Goal: Transaction & Acquisition: Purchase product/service

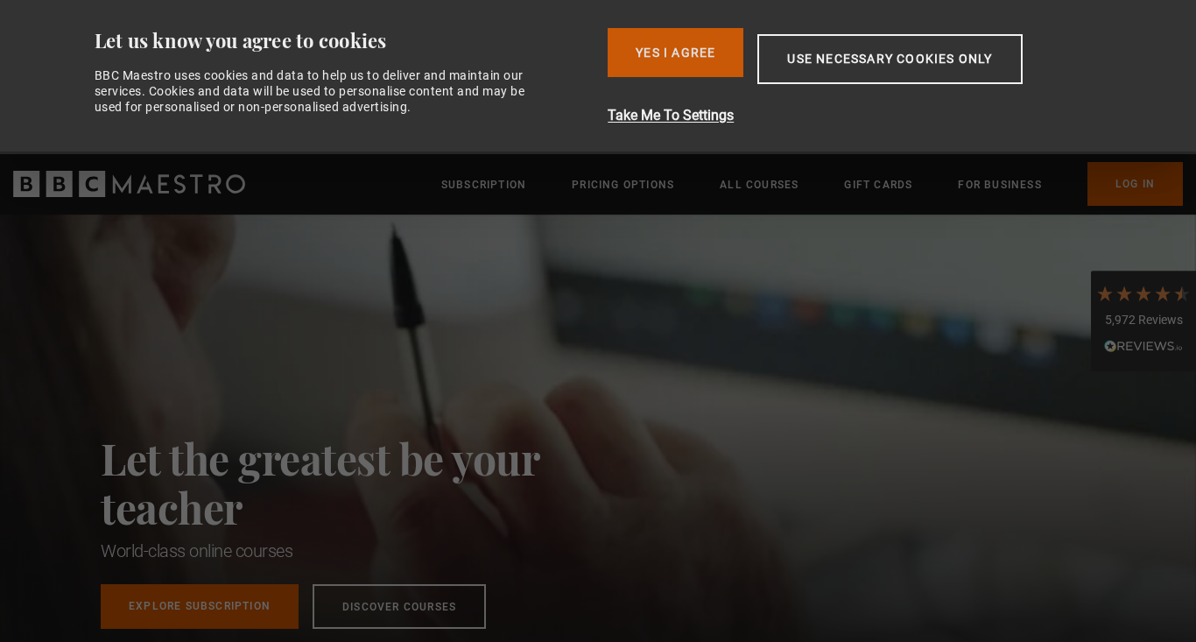
click at [695, 51] on button "Yes I Agree" at bounding box center [676, 52] width 136 height 49
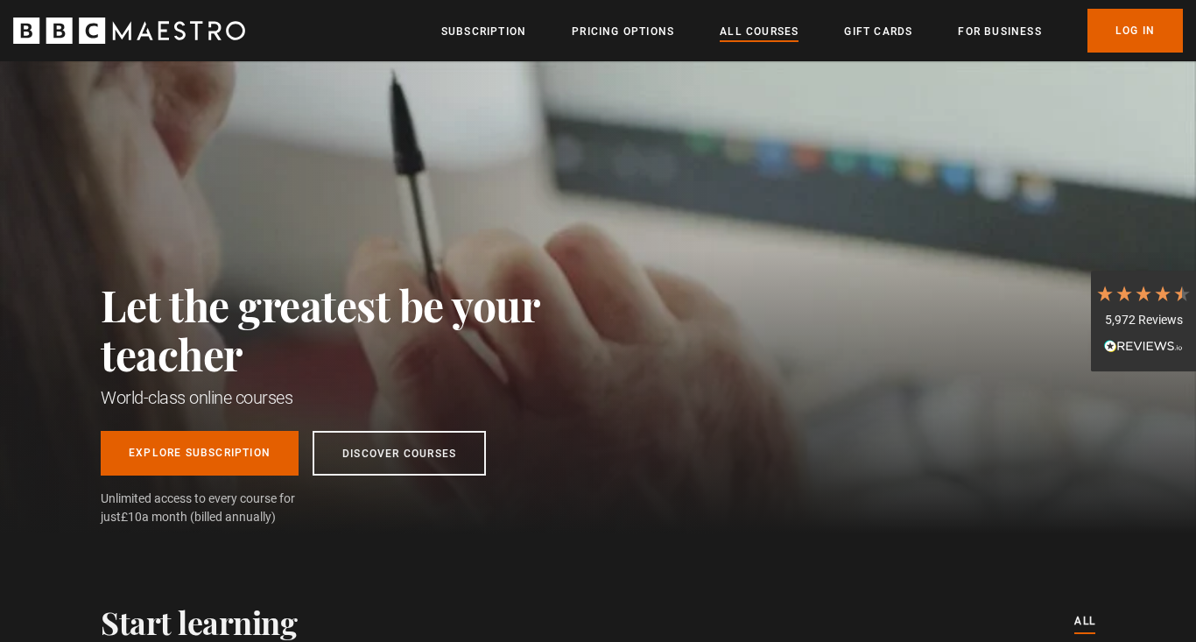
click at [751, 31] on link "All Courses" at bounding box center [759, 32] width 79 height 18
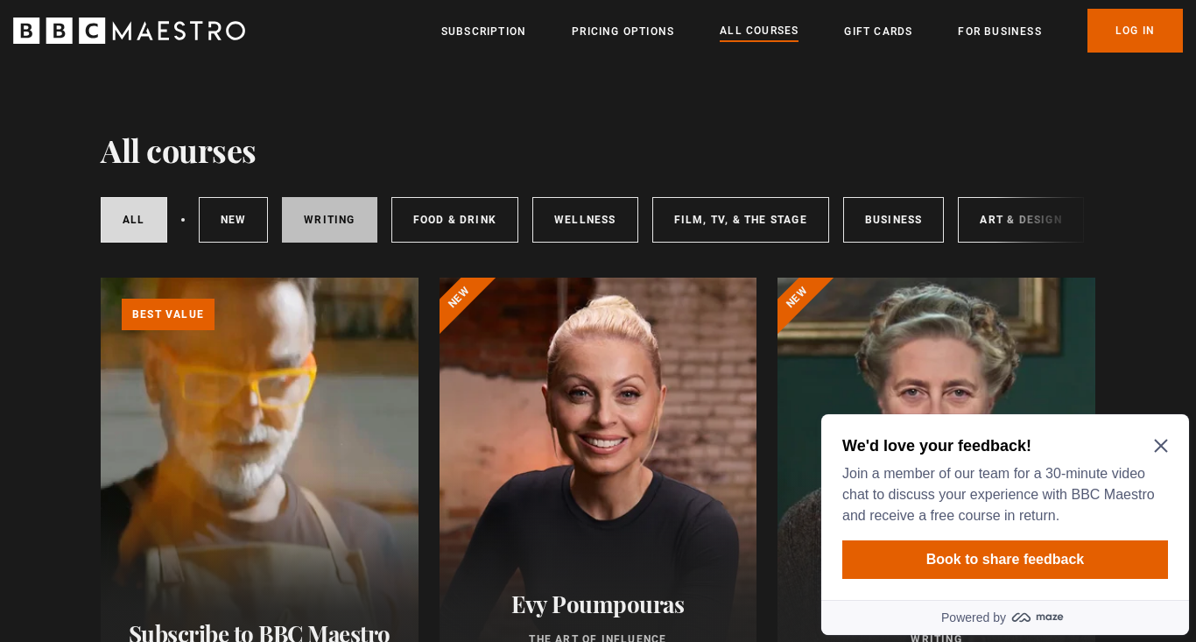
click at [307, 223] on link "Writing" at bounding box center [329, 220] width 95 height 46
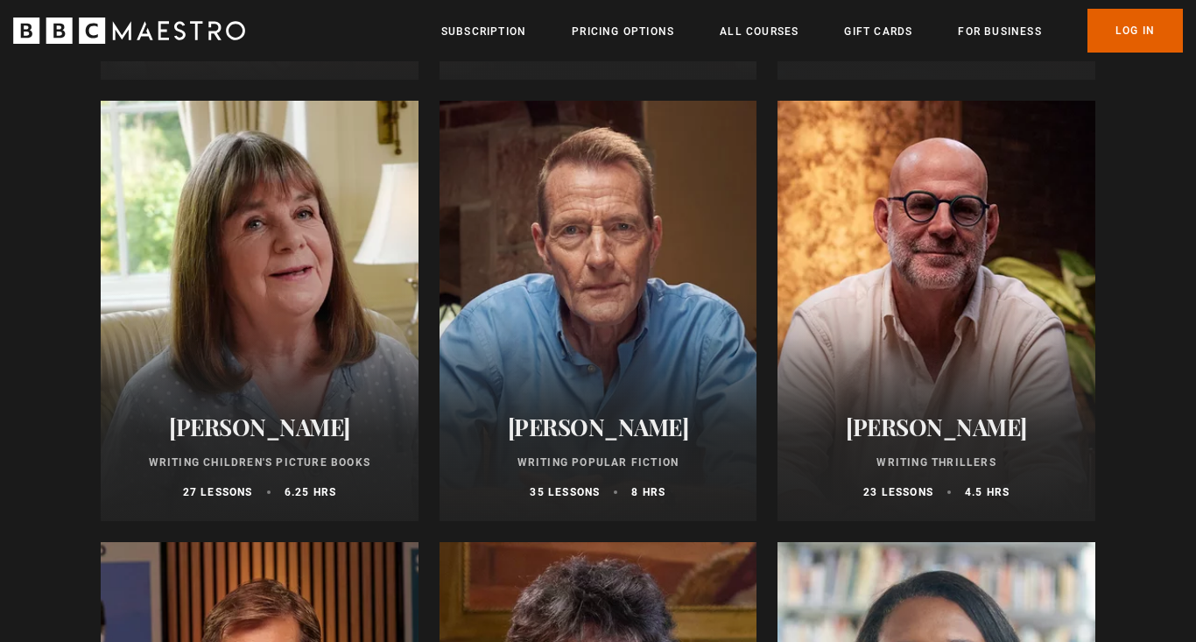
scroll to position [1061, 0]
click at [921, 248] on div at bounding box center [937, 310] width 318 height 420
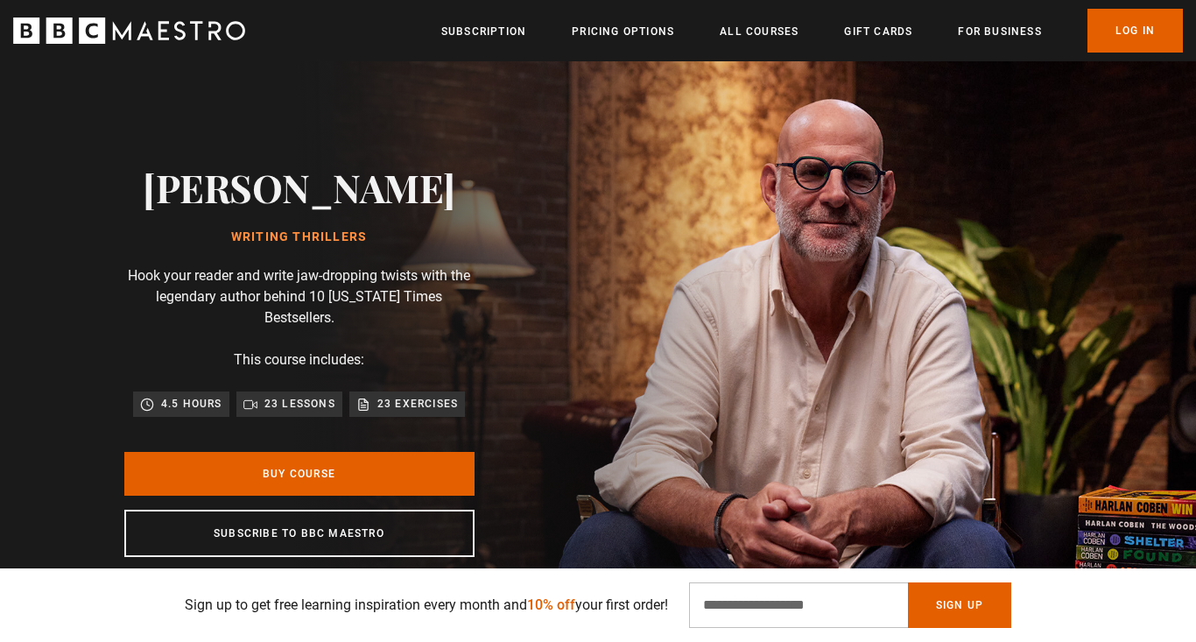
scroll to position [0, 1377]
click at [379, 205] on h2 "[PERSON_NAME]" at bounding box center [299, 187] width 313 height 45
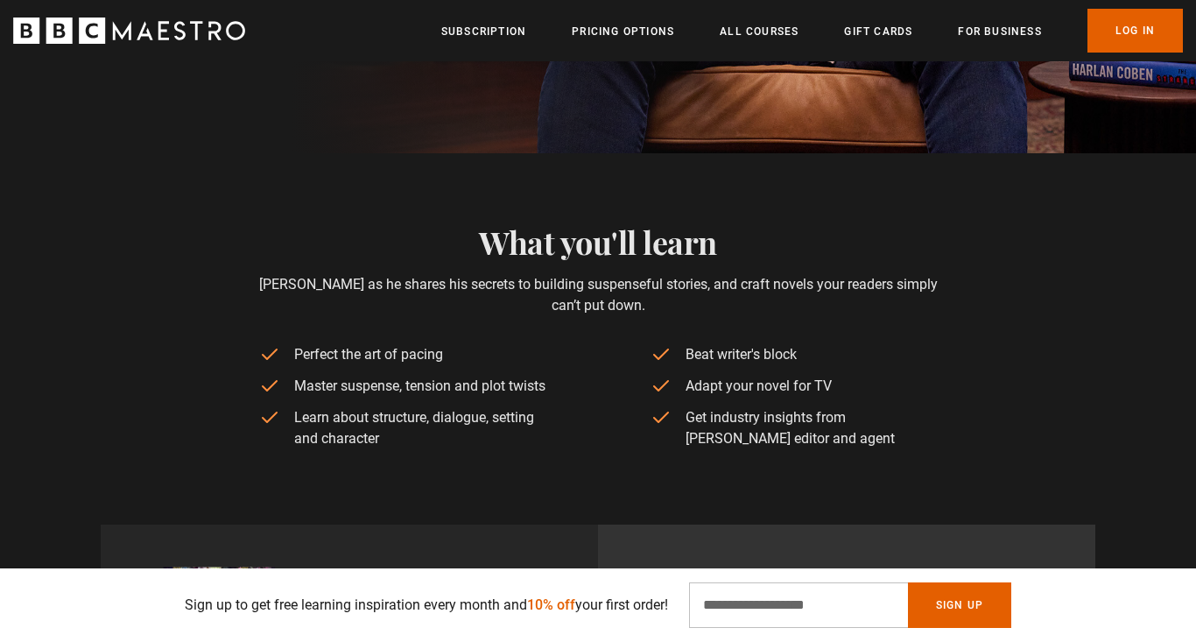
scroll to position [579, 0]
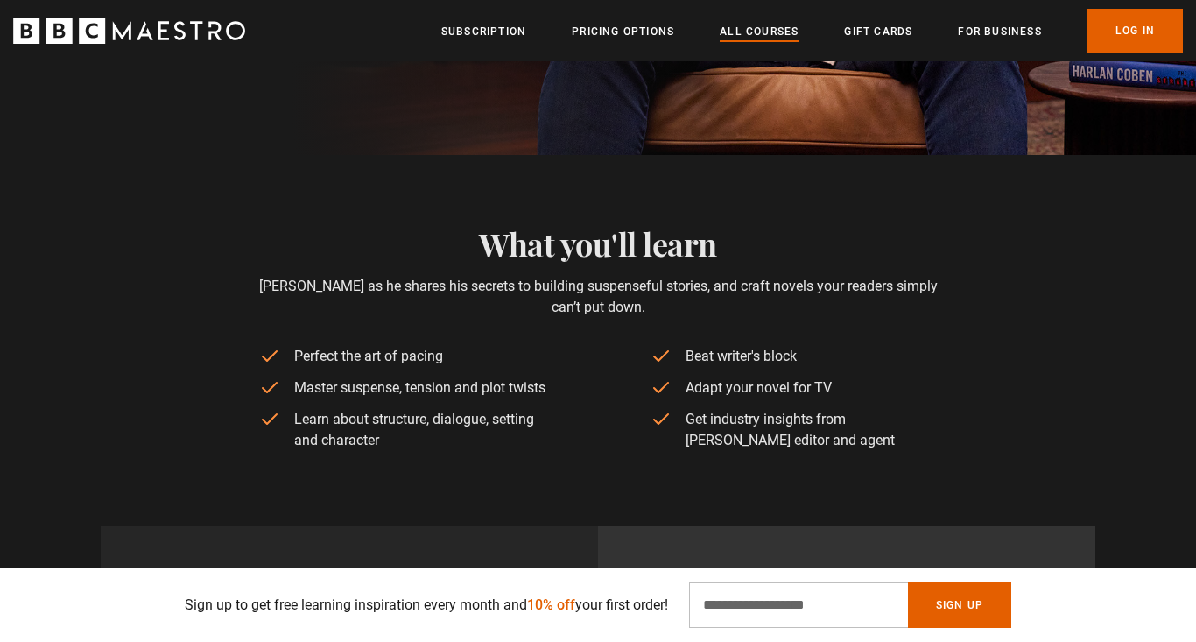
click at [771, 32] on link "All Courses" at bounding box center [759, 32] width 79 height 18
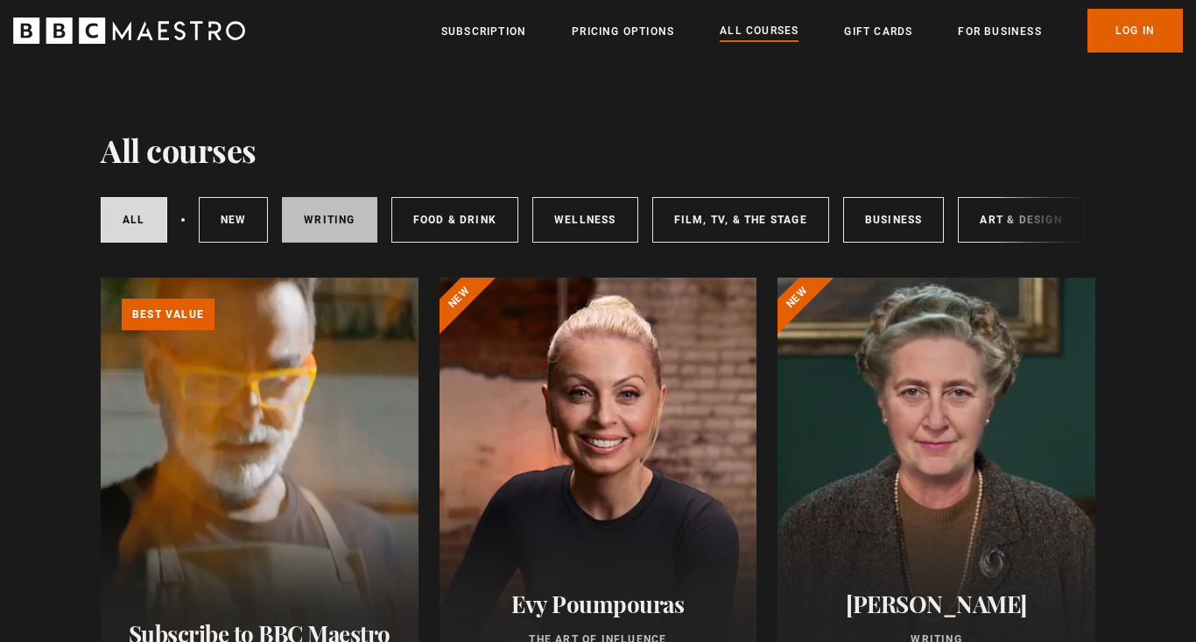
click at [314, 226] on link "Writing" at bounding box center [329, 220] width 95 height 46
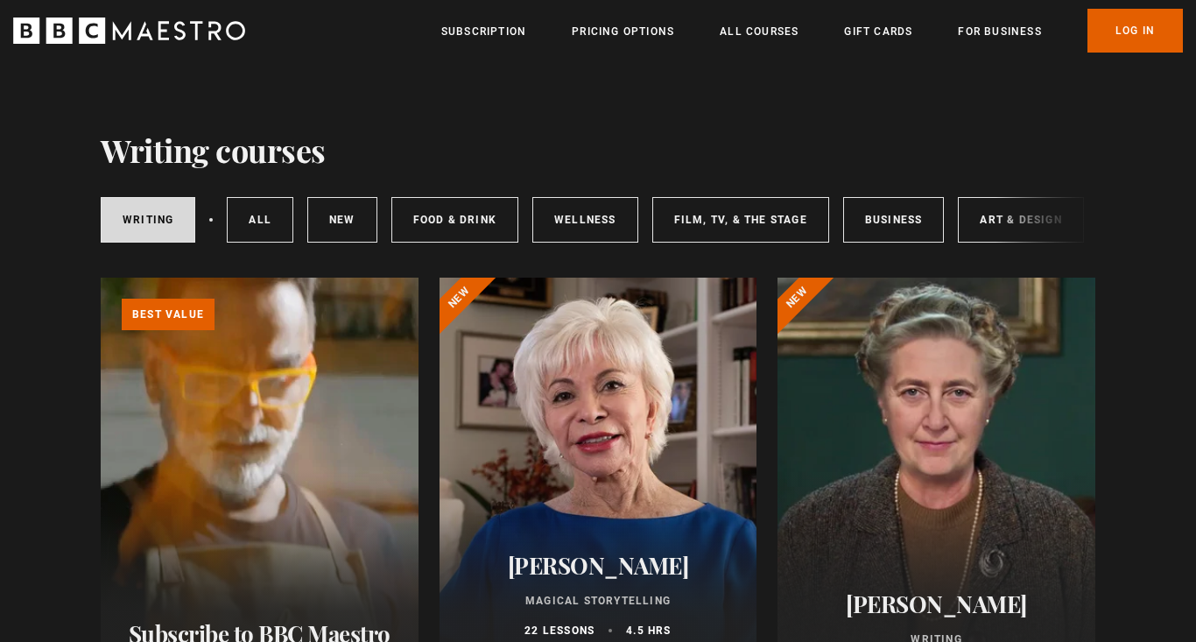
scroll to position [43, 0]
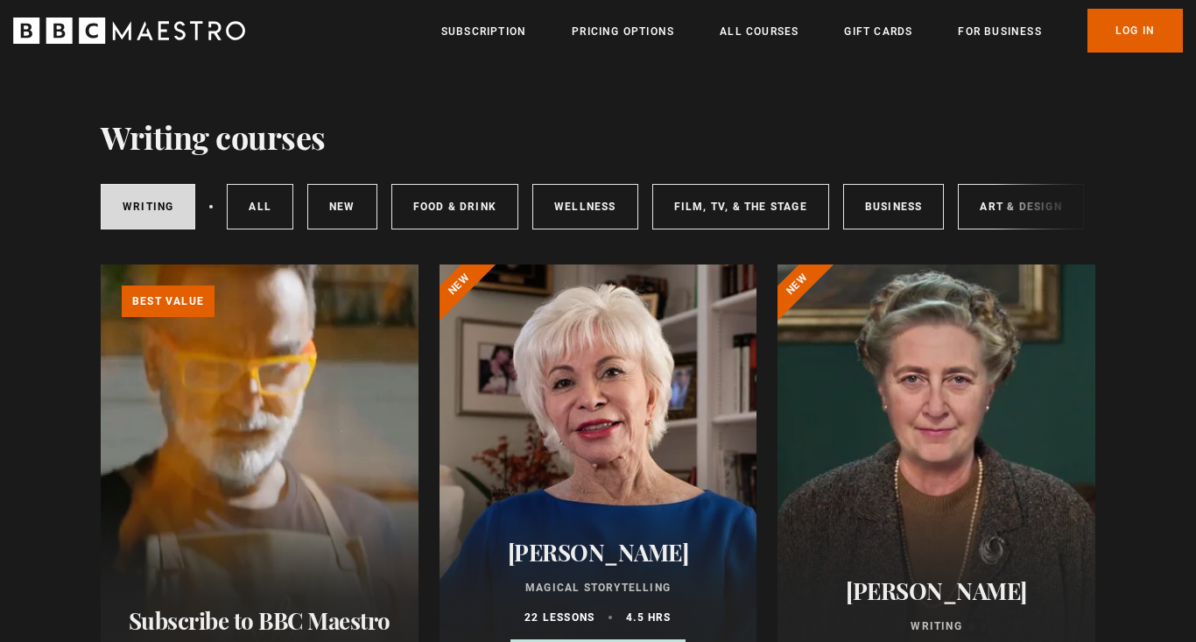
click at [366, 219] on link "New courses" at bounding box center [342, 207] width 70 height 46
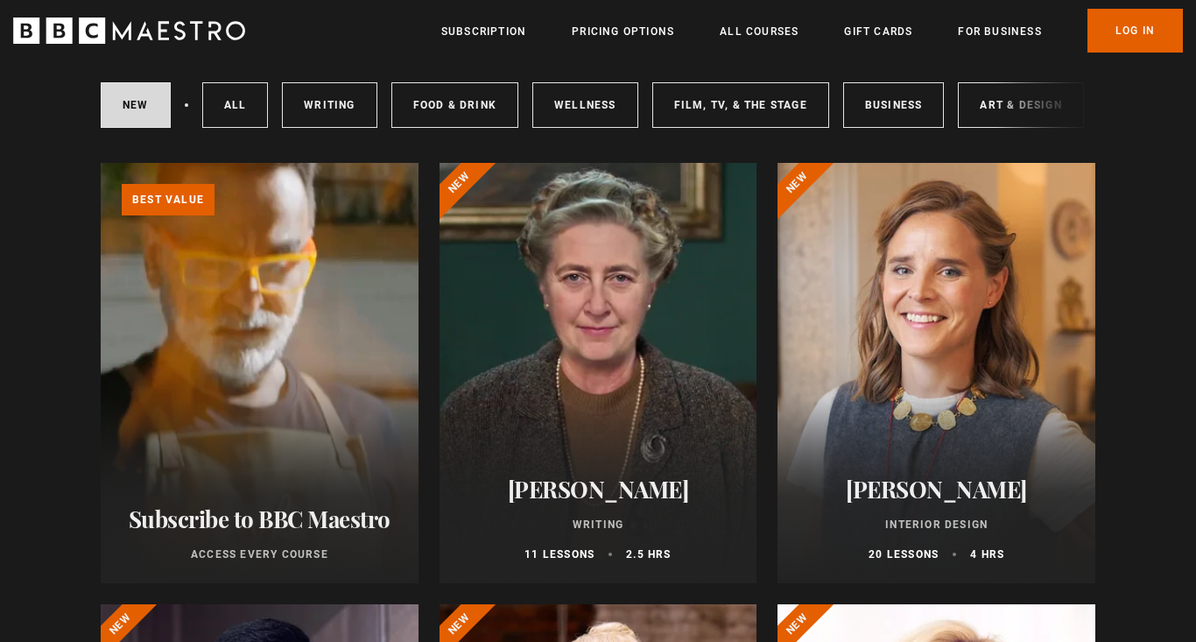
scroll to position [102, 0]
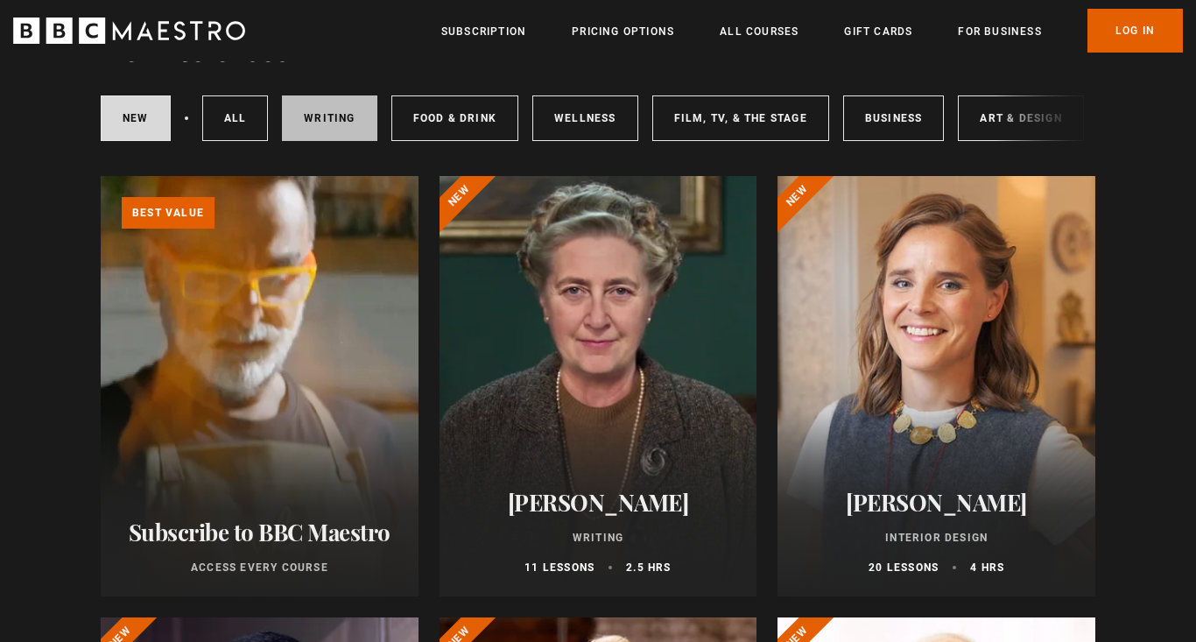
click at [328, 114] on link "Writing" at bounding box center [329, 118] width 95 height 46
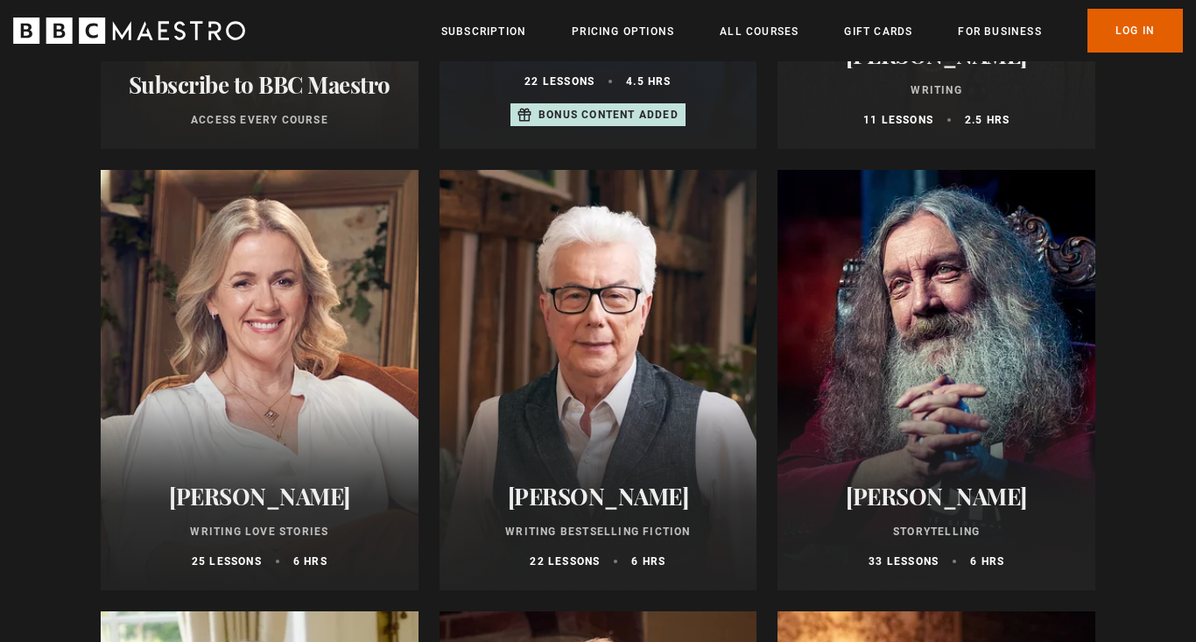
scroll to position [591, 0]
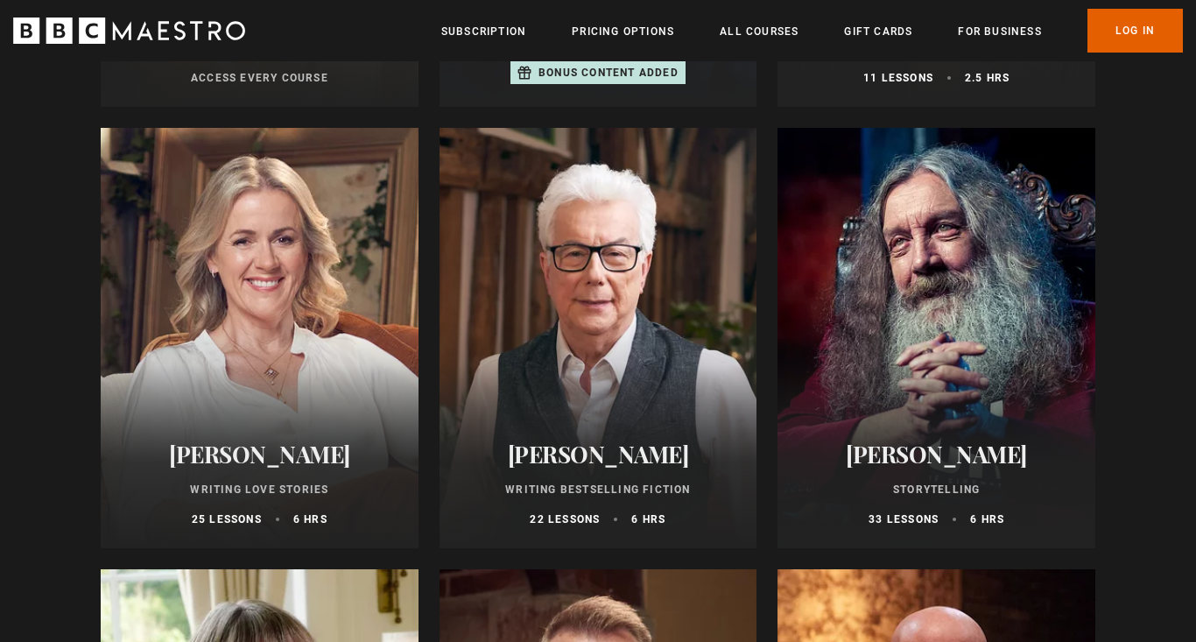
click at [924, 282] on div at bounding box center [937, 338] width 318 height 420
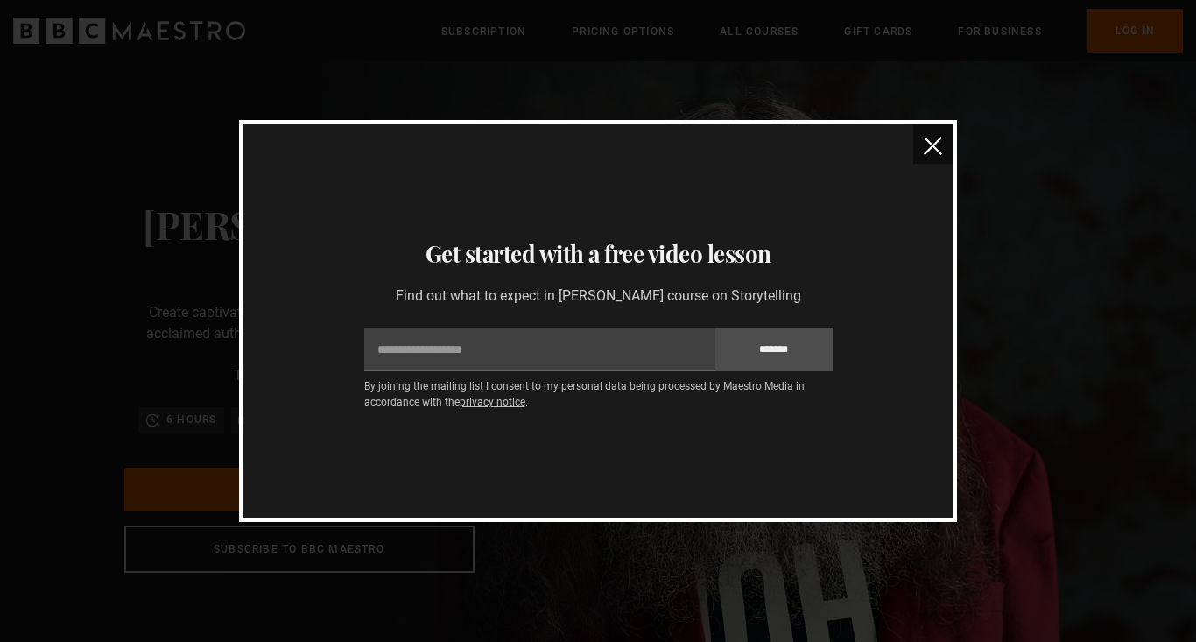
click at [930, 145] on img "close" at bounding box center [933, 146] width 18 height 18
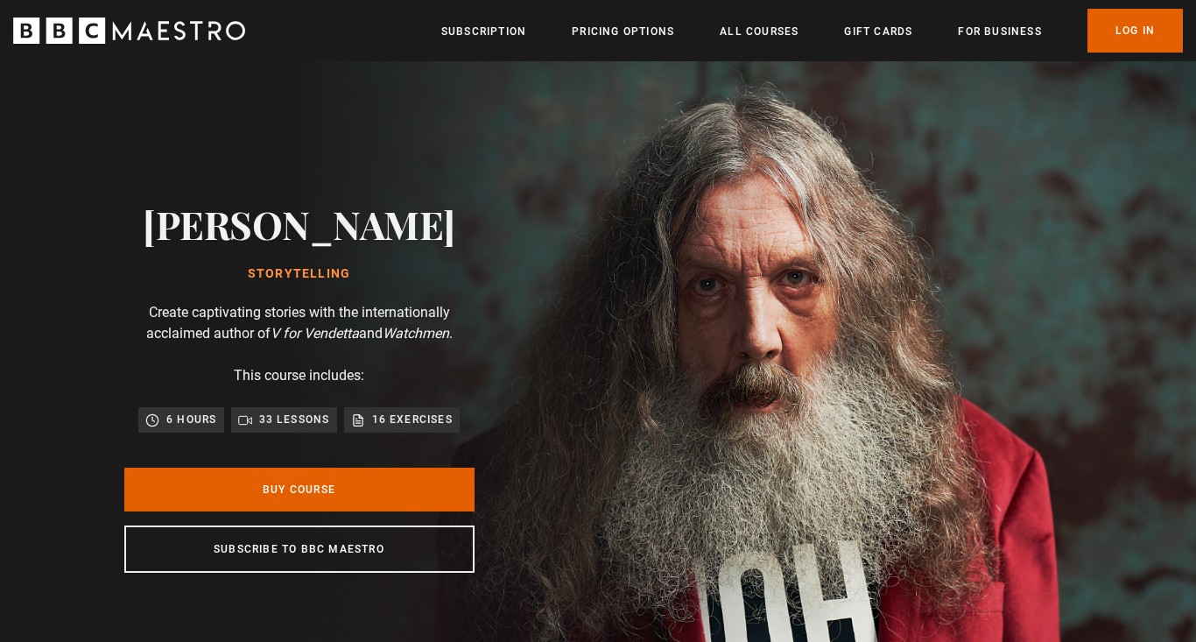
scroll to position [0, 1147]
click at [747, 34] on link "All Courses" at bounding box center [759, 32] width 79 height 18
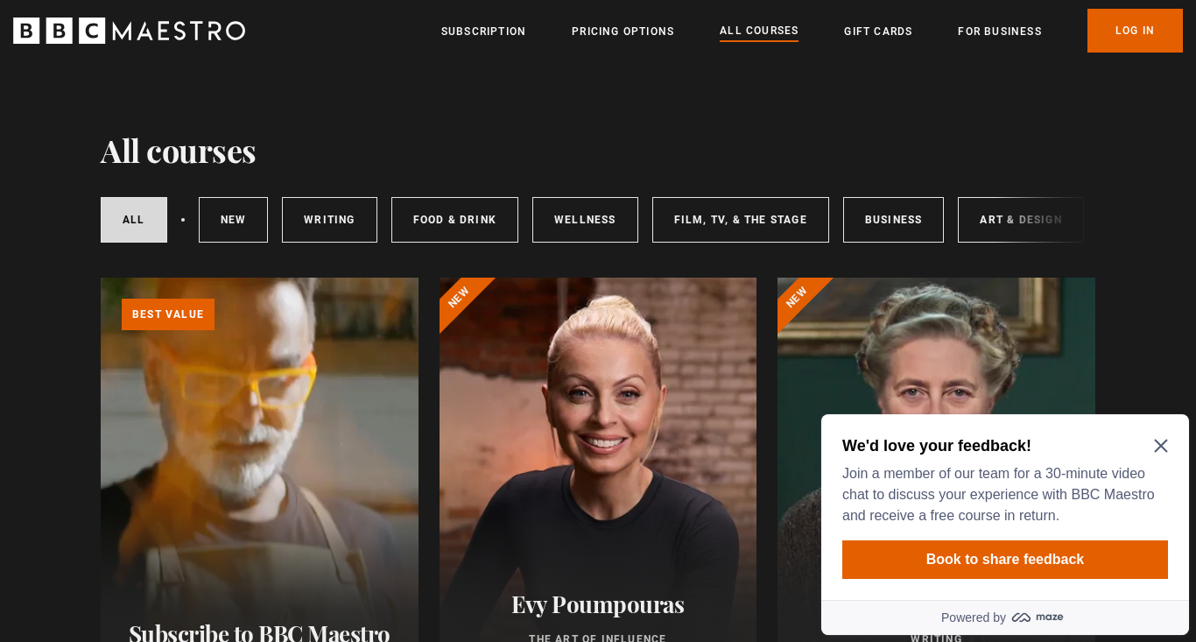
click at [1159, 439] on icon "Close Maze Prompt" at bounding box center [1161, 446] width 14 height 14
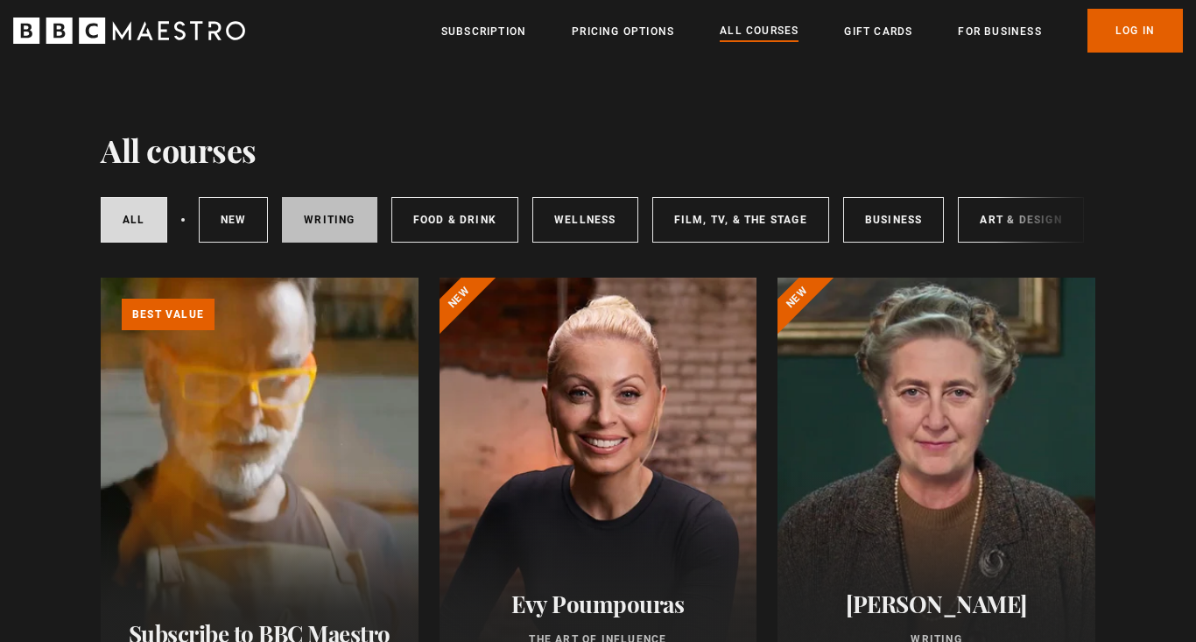
click at [320, 216] on link "Writing" at bounding box center [329, 220] width 95 height 46
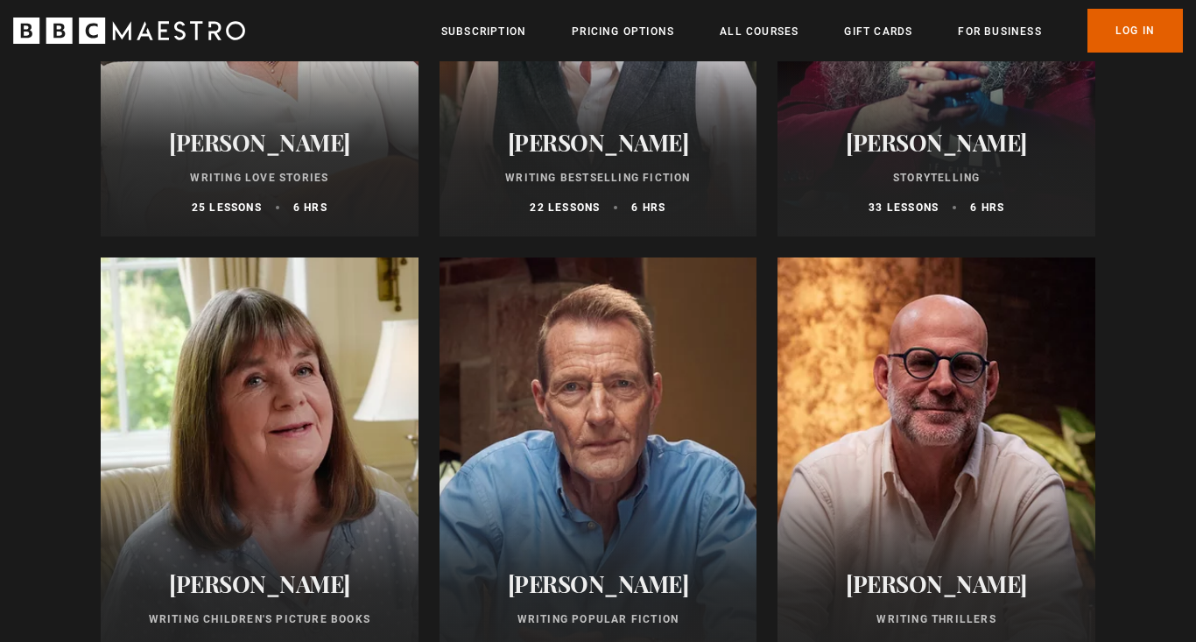
scroll to position [907, 0]
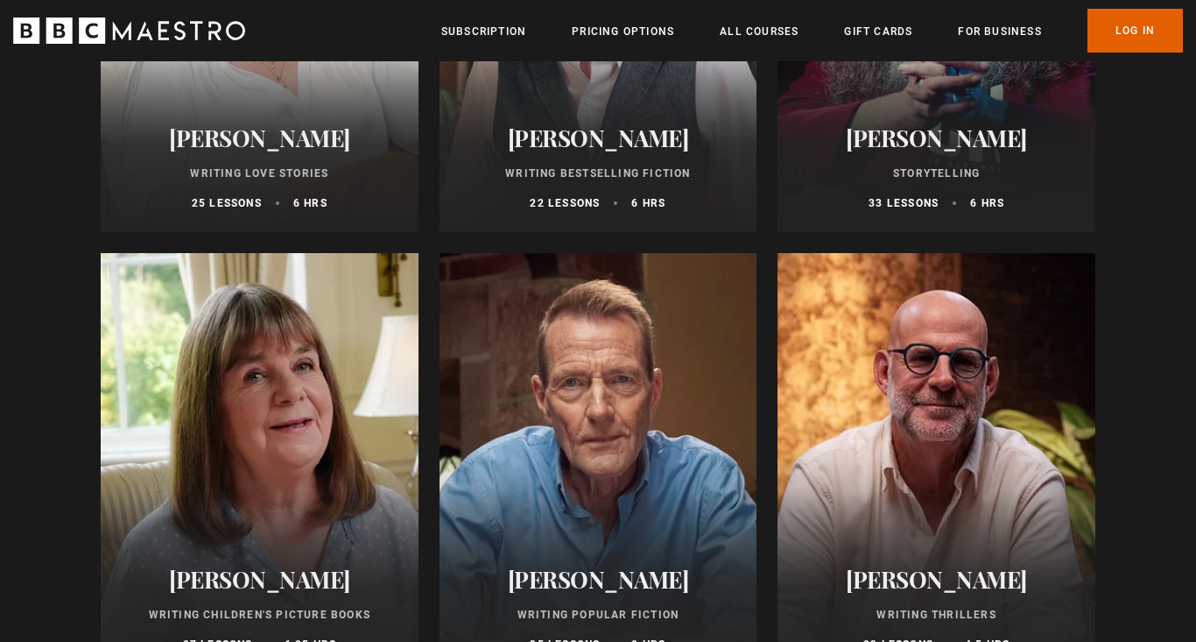
click at [924, 392] on div at bounding box center [937, 463] width 318 height 420
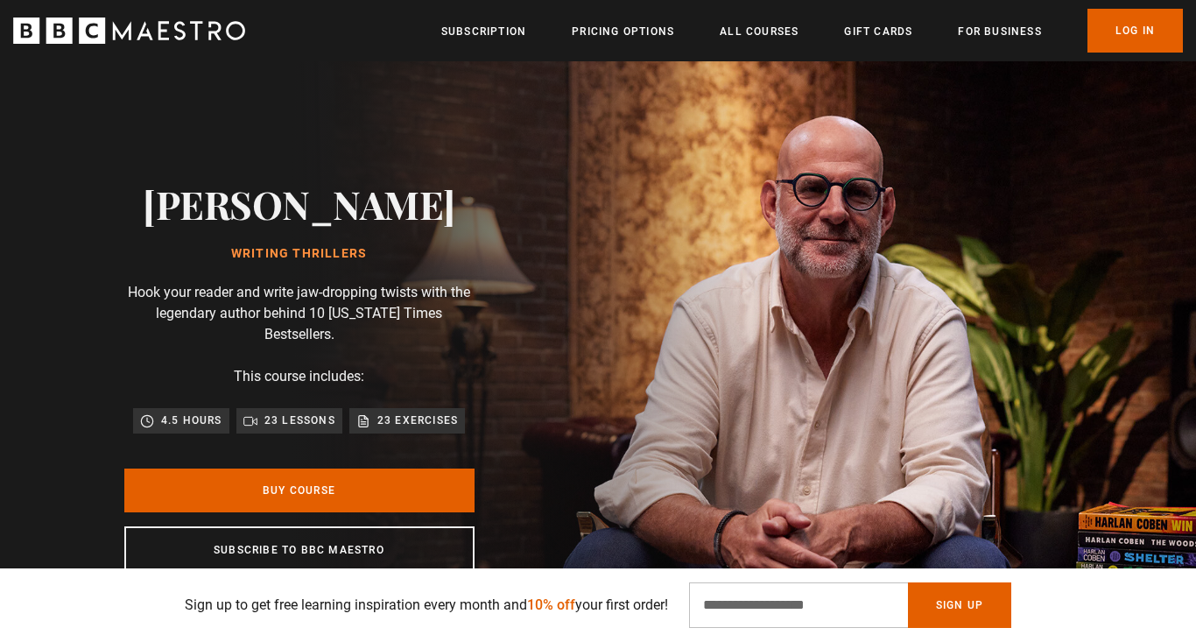
scroll to position [17, 0]
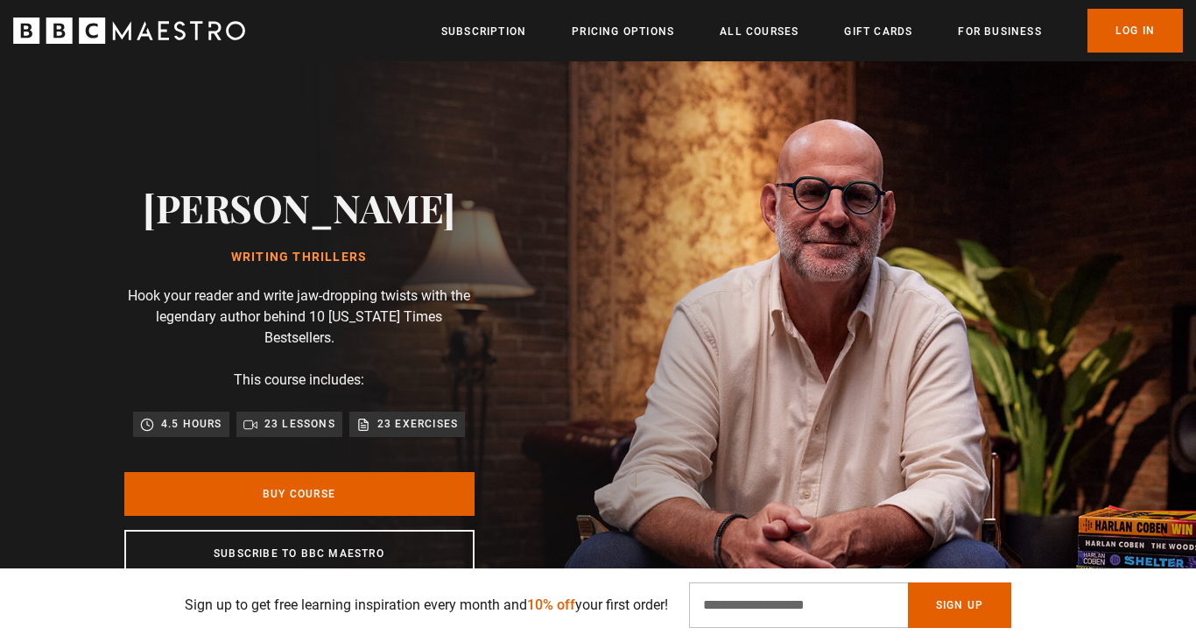
click at [598, 358] on div "Harlan Coben Writing Thrillers Hook your reader and write jaw-dropping twists w…" at bounding box center [299, 381] width 598 height 673
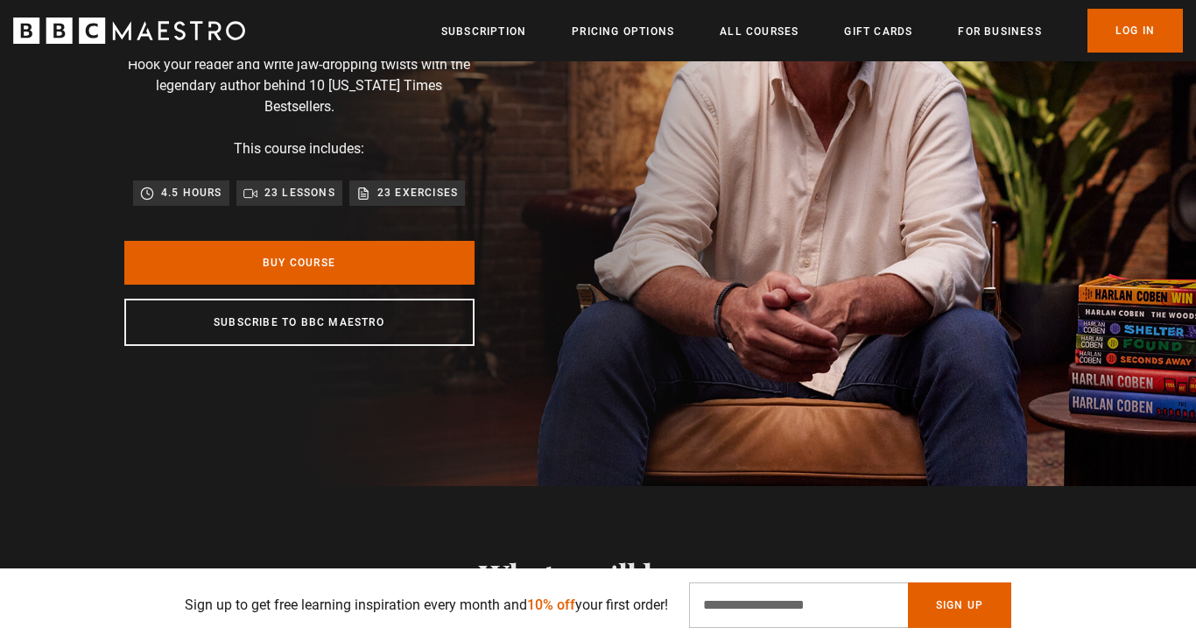
scroll to position [235, 0]
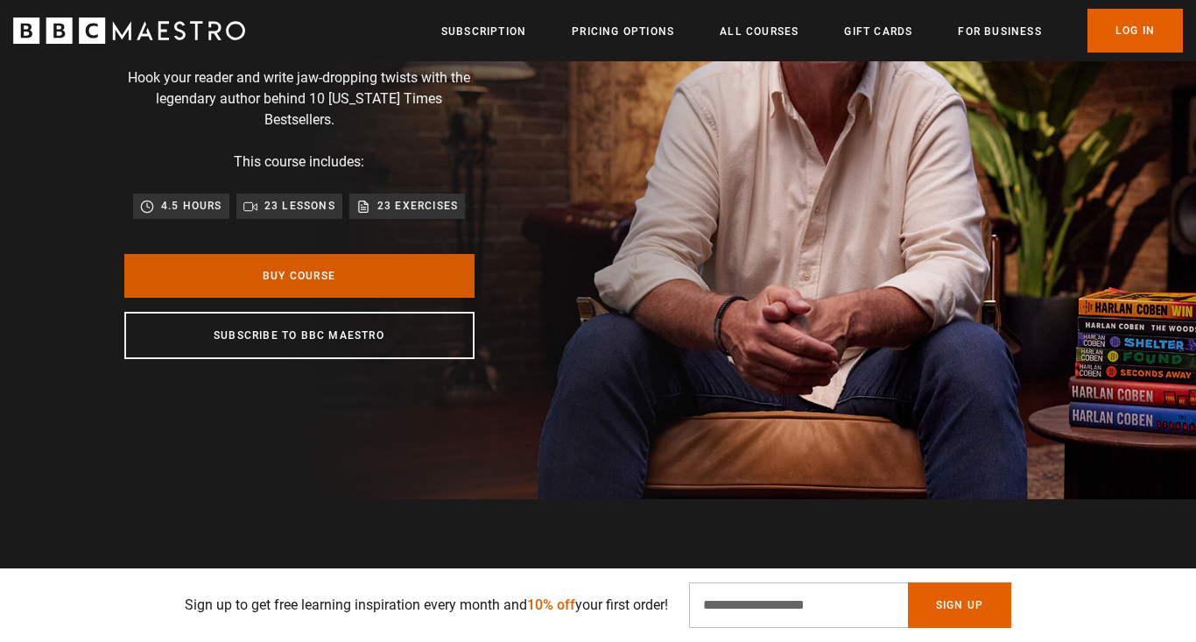
click at [266, 254] on link "Buy Course" at bounding box center [299, 276] width 350 height 44
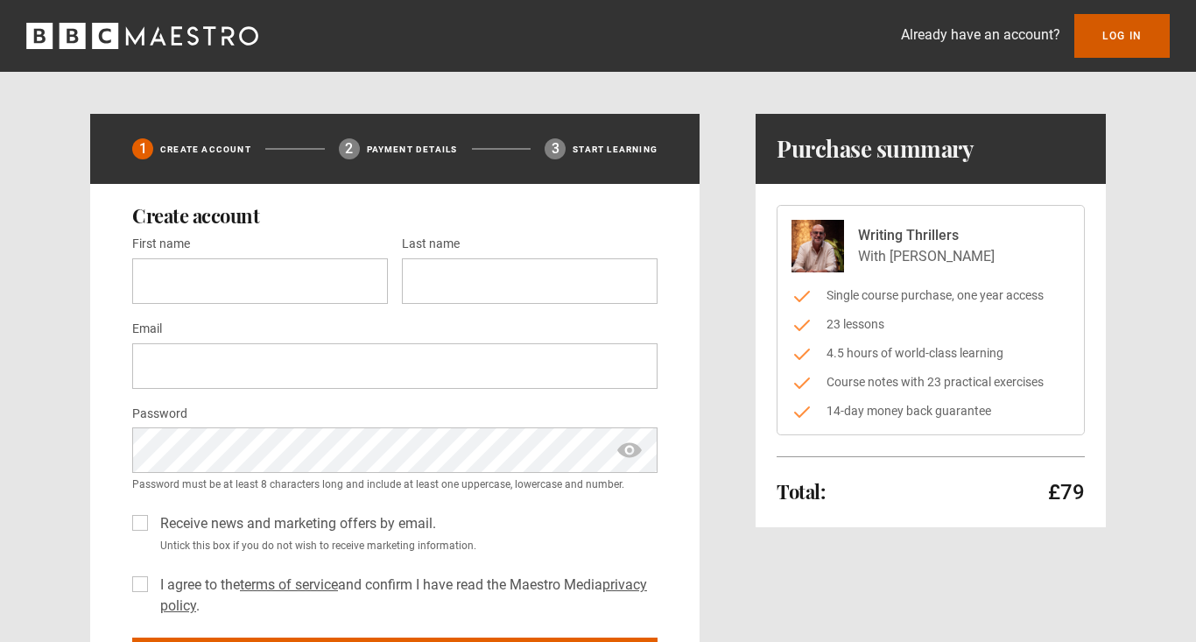
click at [1110, 36] on link "Log In" at bounding box center [1122, 36] width 95 height 44
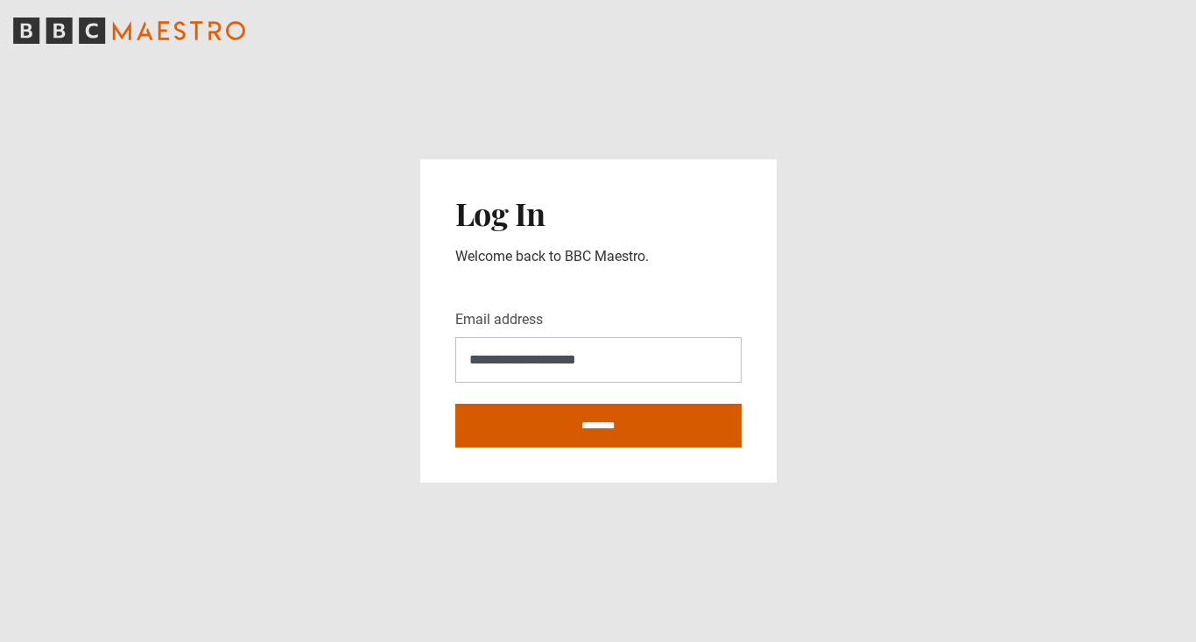
type input "**********"
click at [502, 429] on input "********" at bounding box center [598, 426] width 286 height 44
type input "**********"
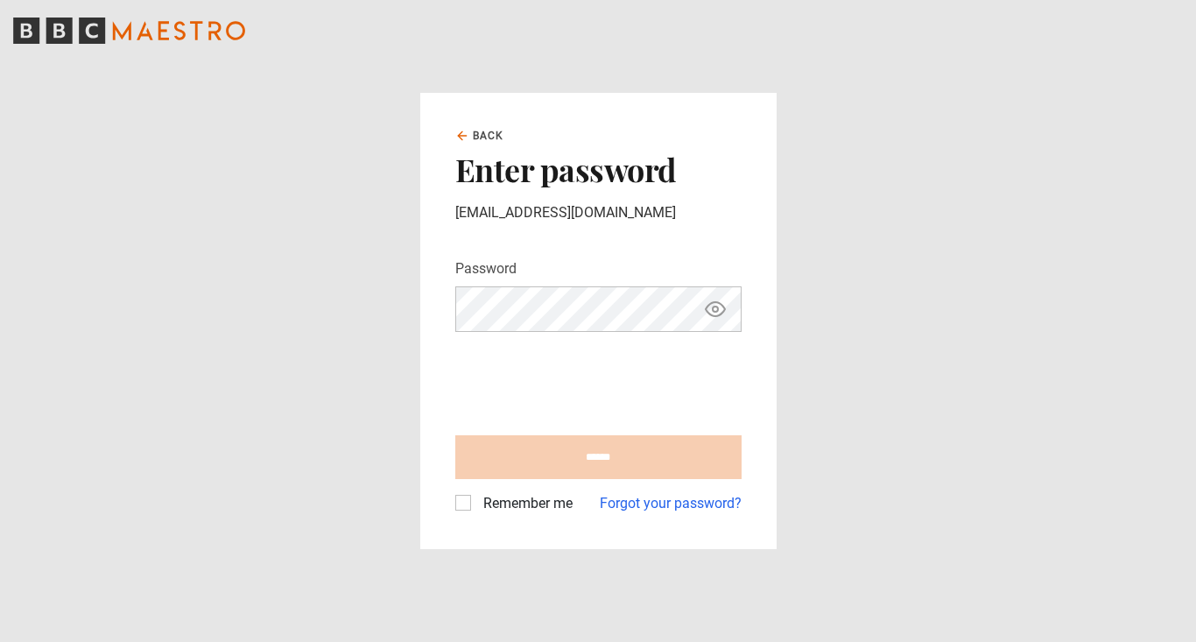
type input "**********"
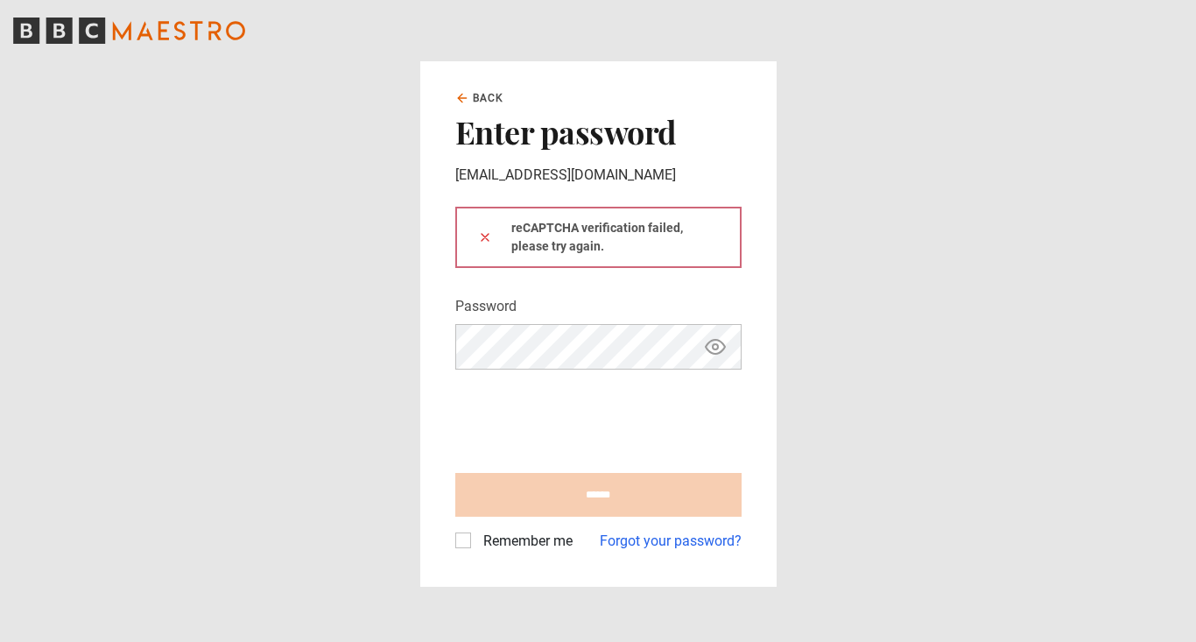
type input "**********"
